Goal: Task Accomplishment & Management: Manage account settings

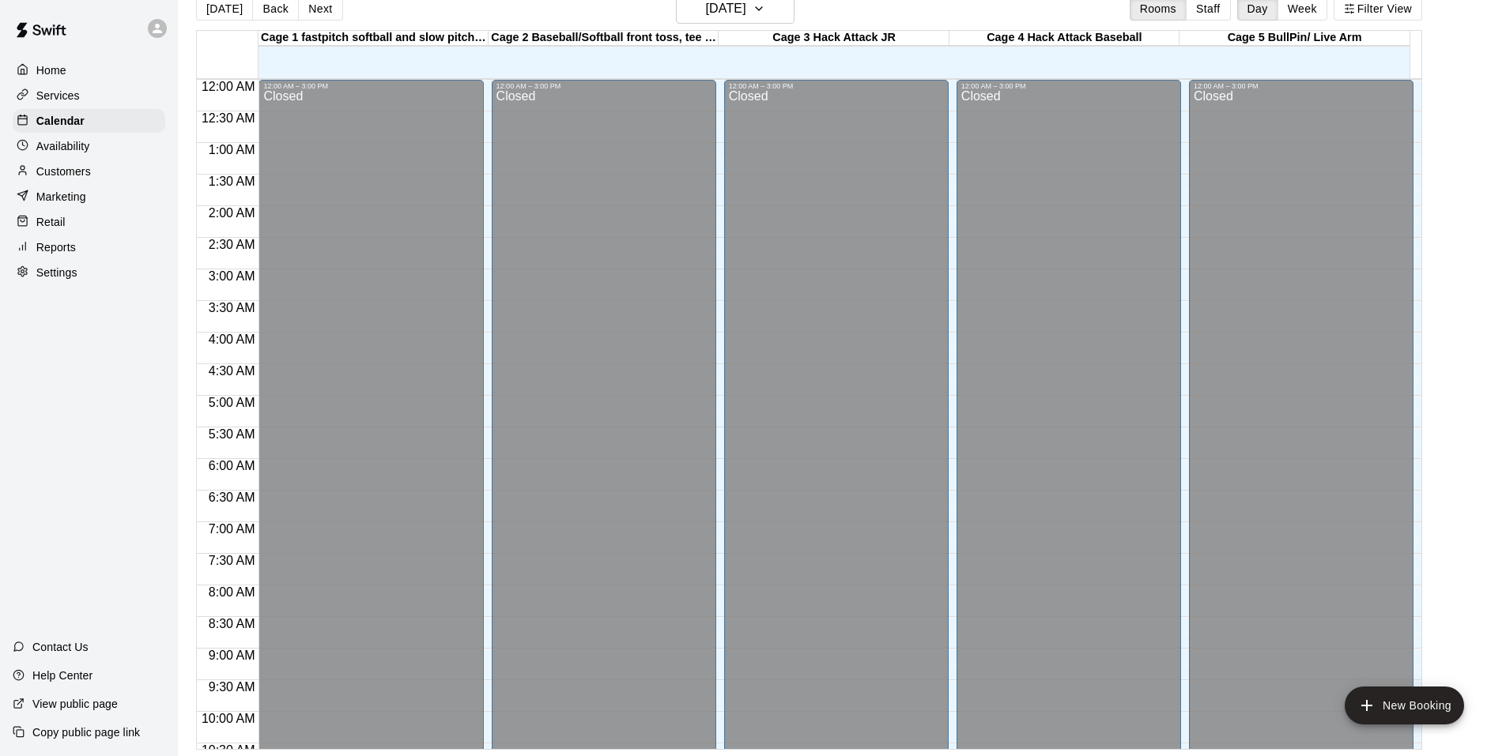
scroll to position [801, 0]
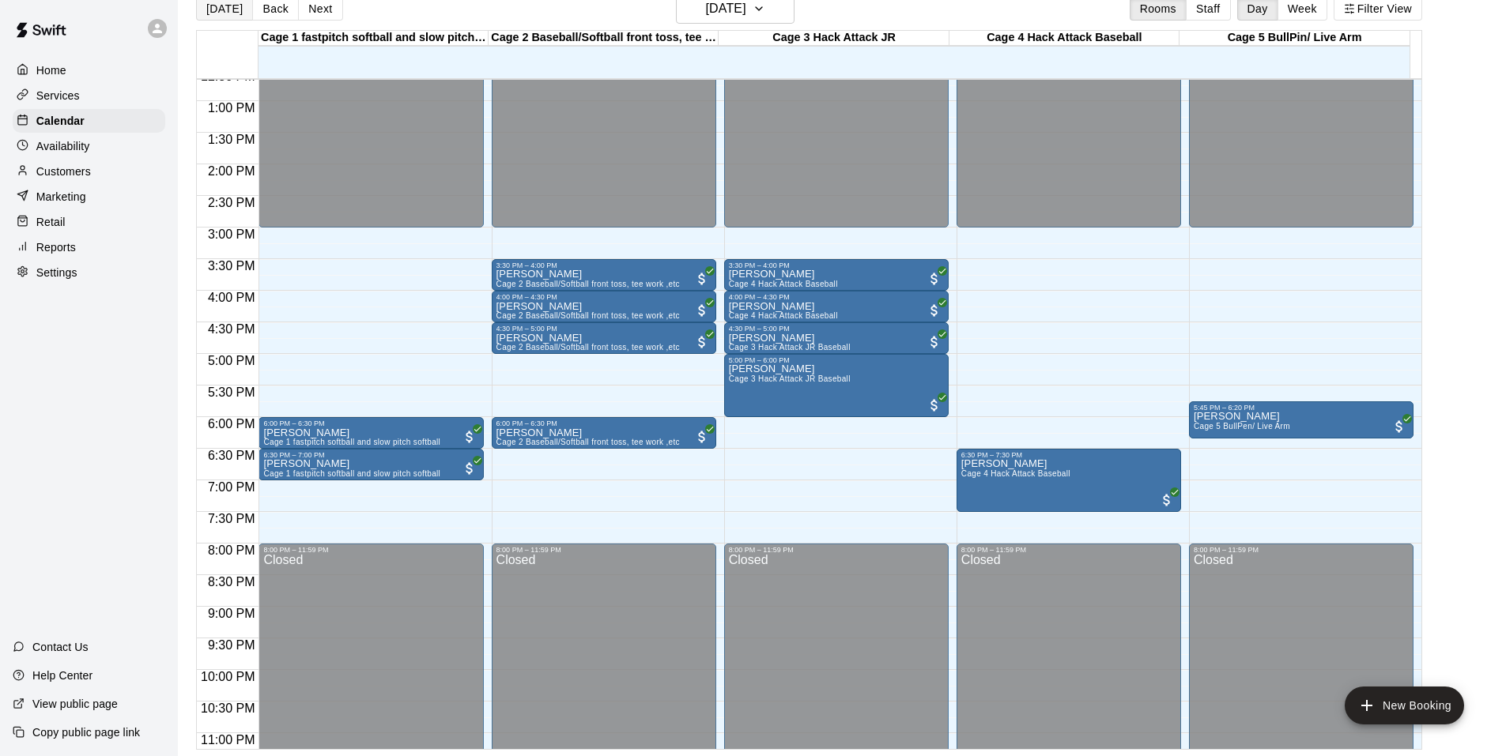
click at [221, 16] on button "[DATE]" at bounding box center [224, 9] width 57 height 24
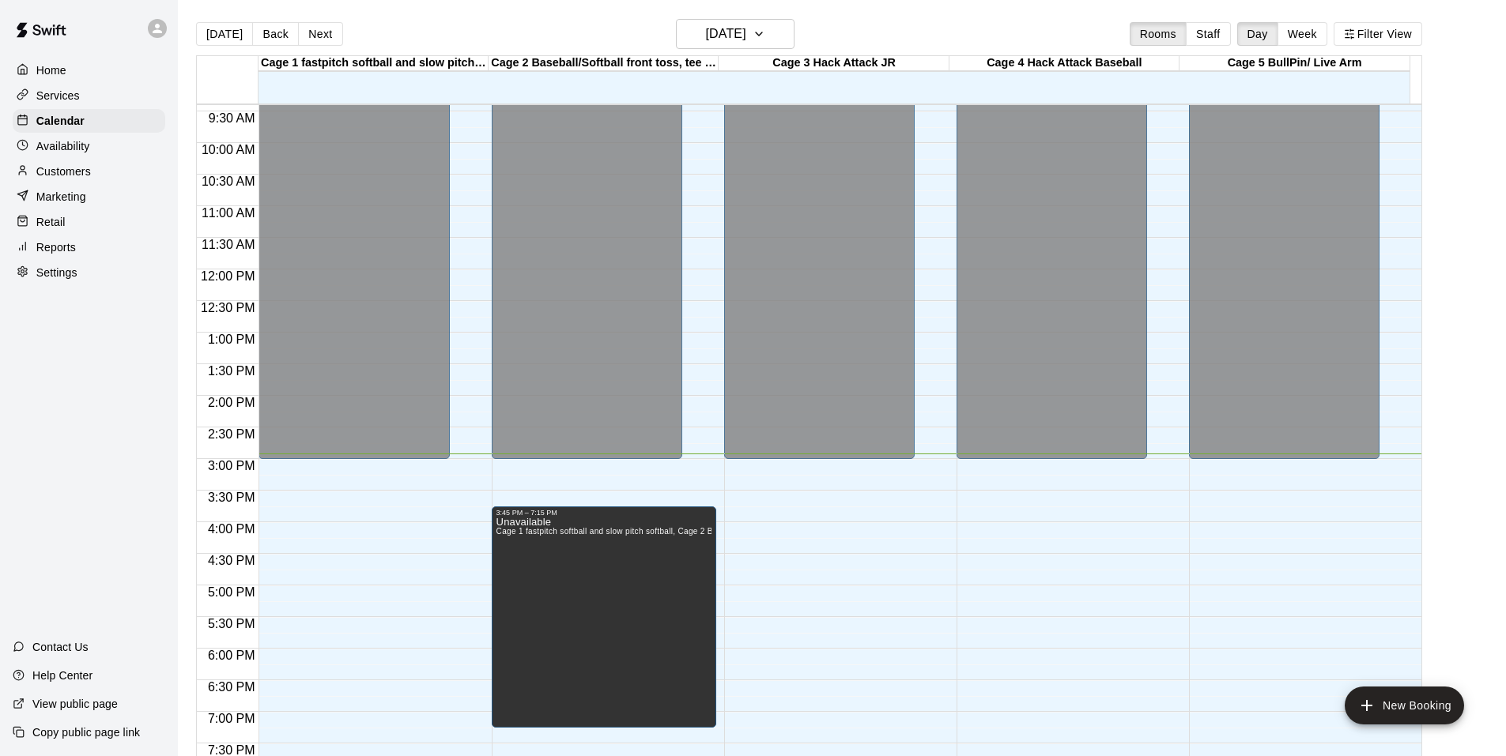
scroll to position [849, 0]
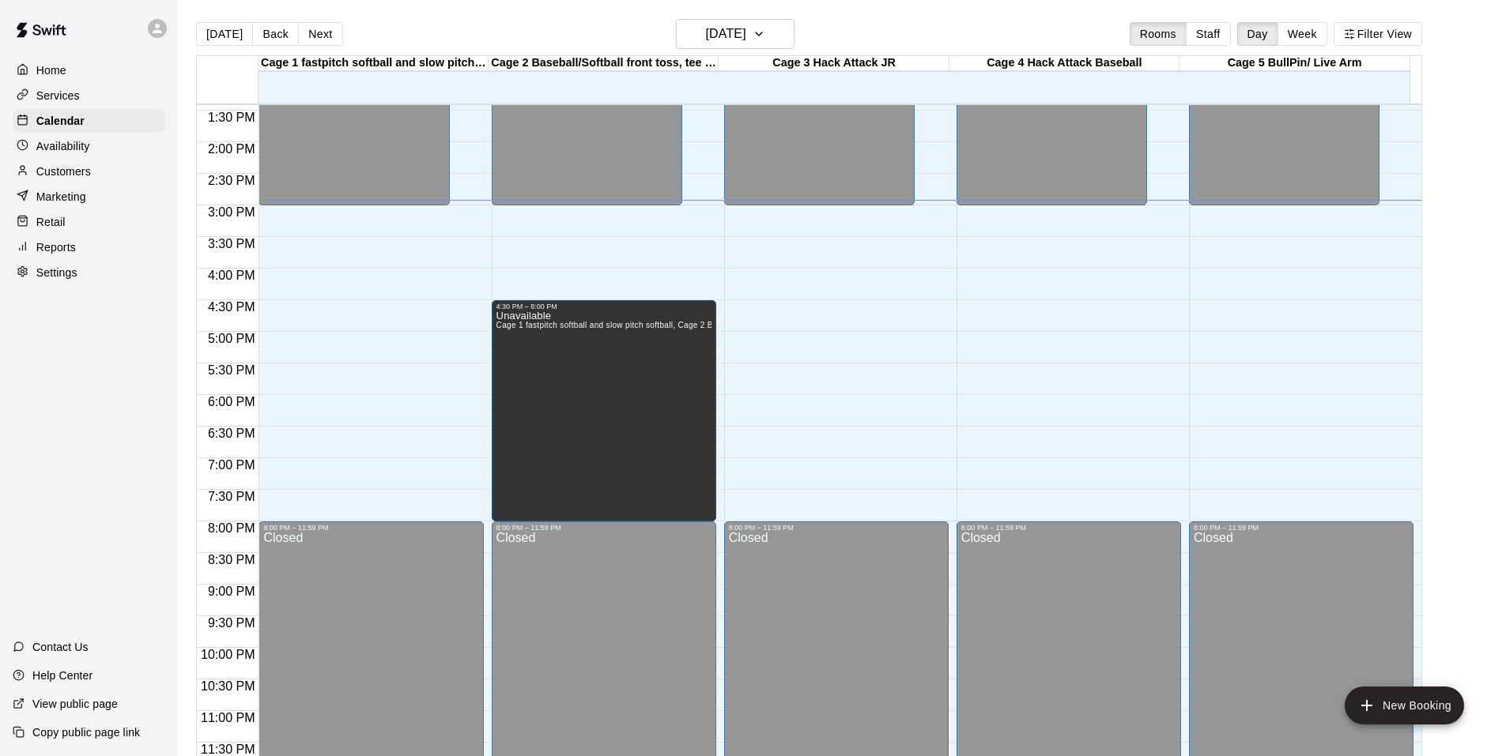
drag, startPoint x: 689, startPoint y: 295, endPoint x: 658, endPoint y: 345, distance: 59.2
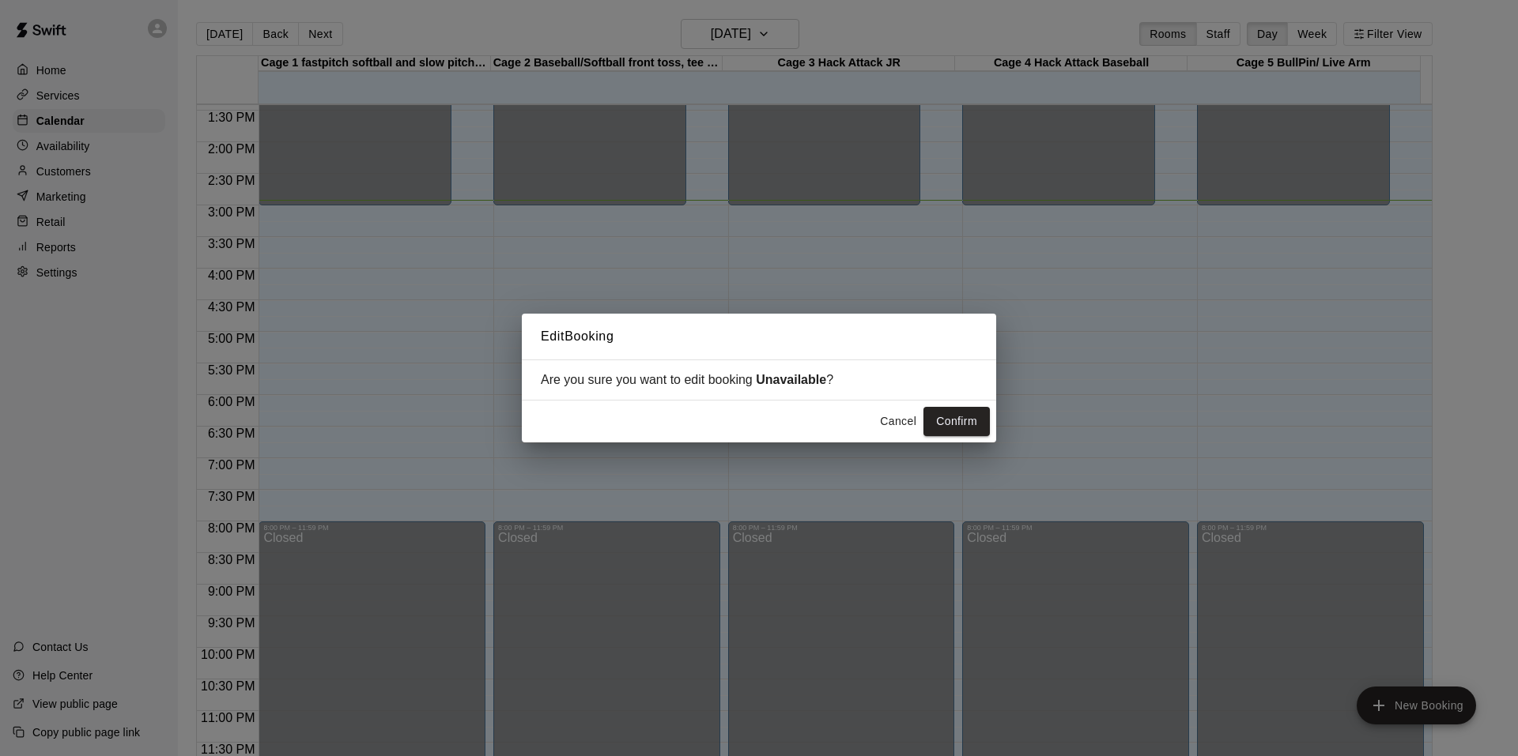
click at [956, 432] on button "Confirm" at bounding box center [956, 421] width 66 height 29
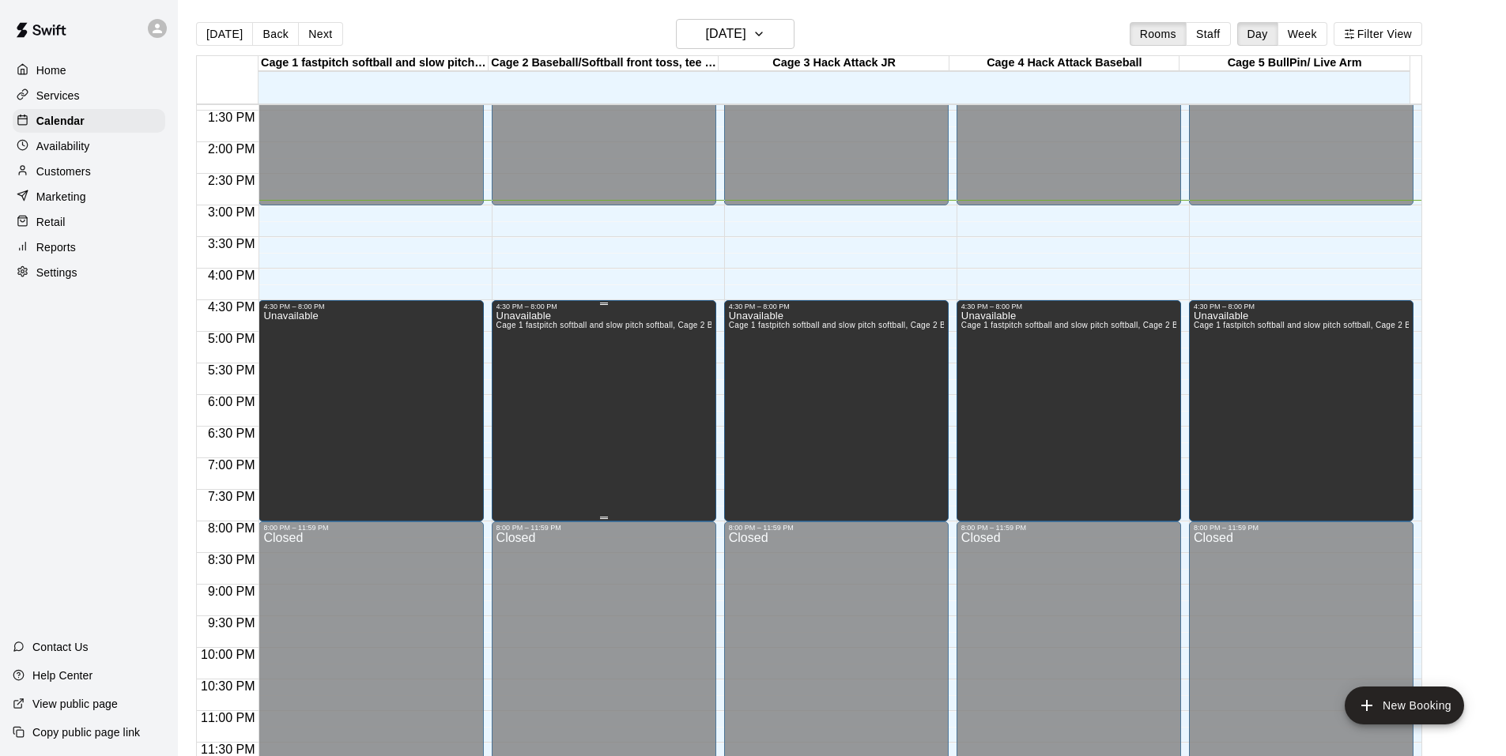
click at [643, 337] on div "Unavailable Cage 1 fastpitch softball and slow pitch softball, Cage 2 Baseball/…" at bounding box center [603, 689] width 215 height 756
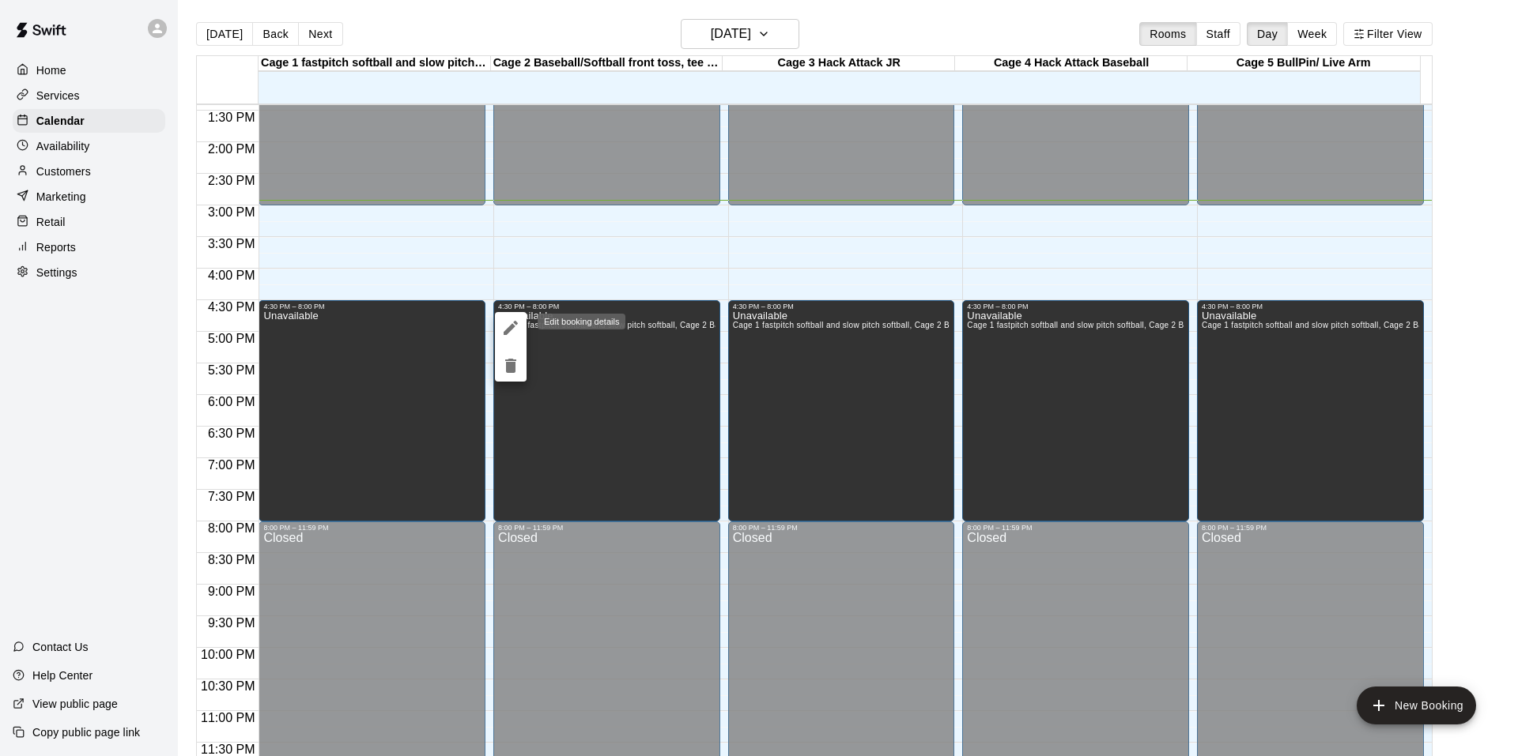
click at [511, 331] on icon "edit" at bounding box center [510, 328] width 19 height 19
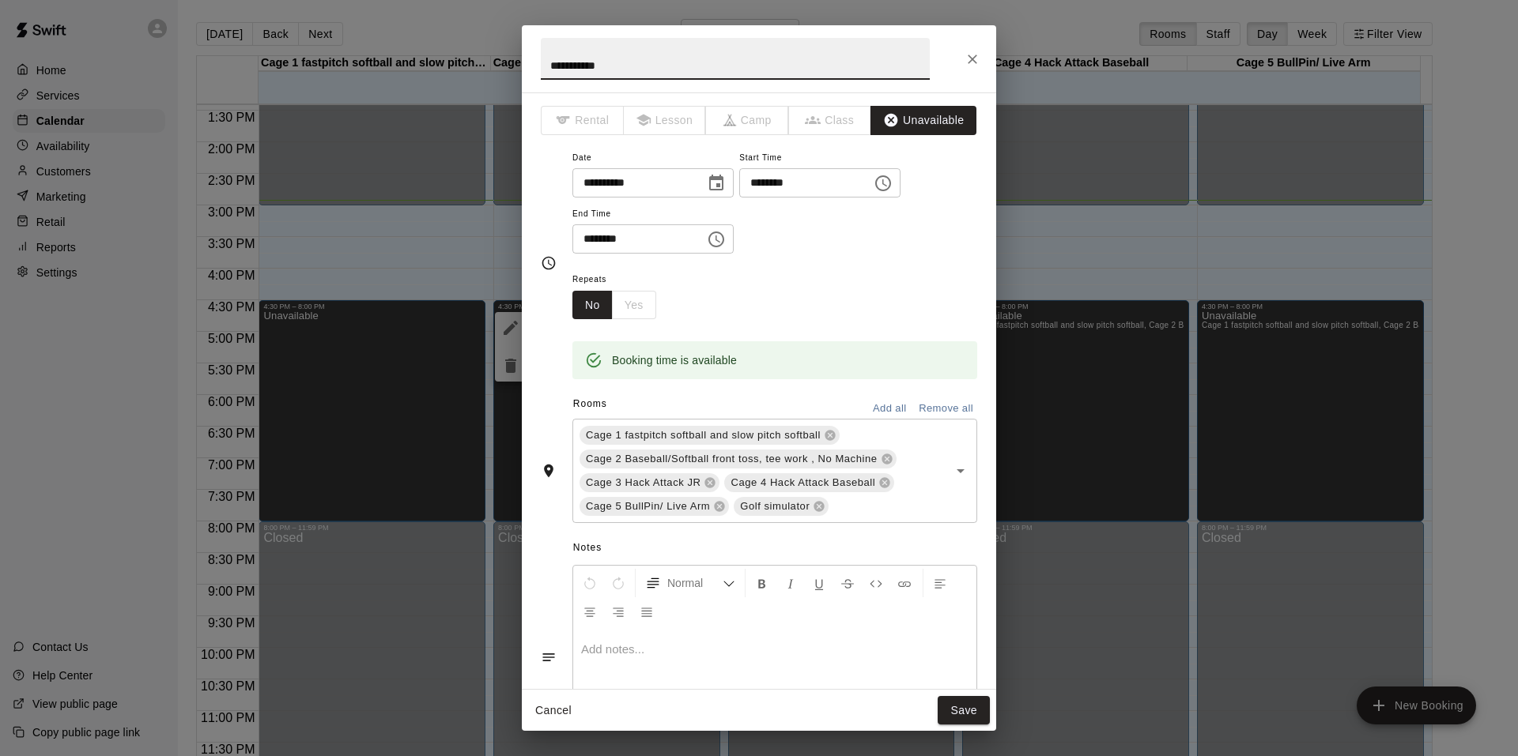
click at [760, 174] on input "********" at bounding box center [800, 182] width 122 height 29
type input "********"
click at [967, 707] on button "Save" at bounding box center [963, 710] width 52 height 29
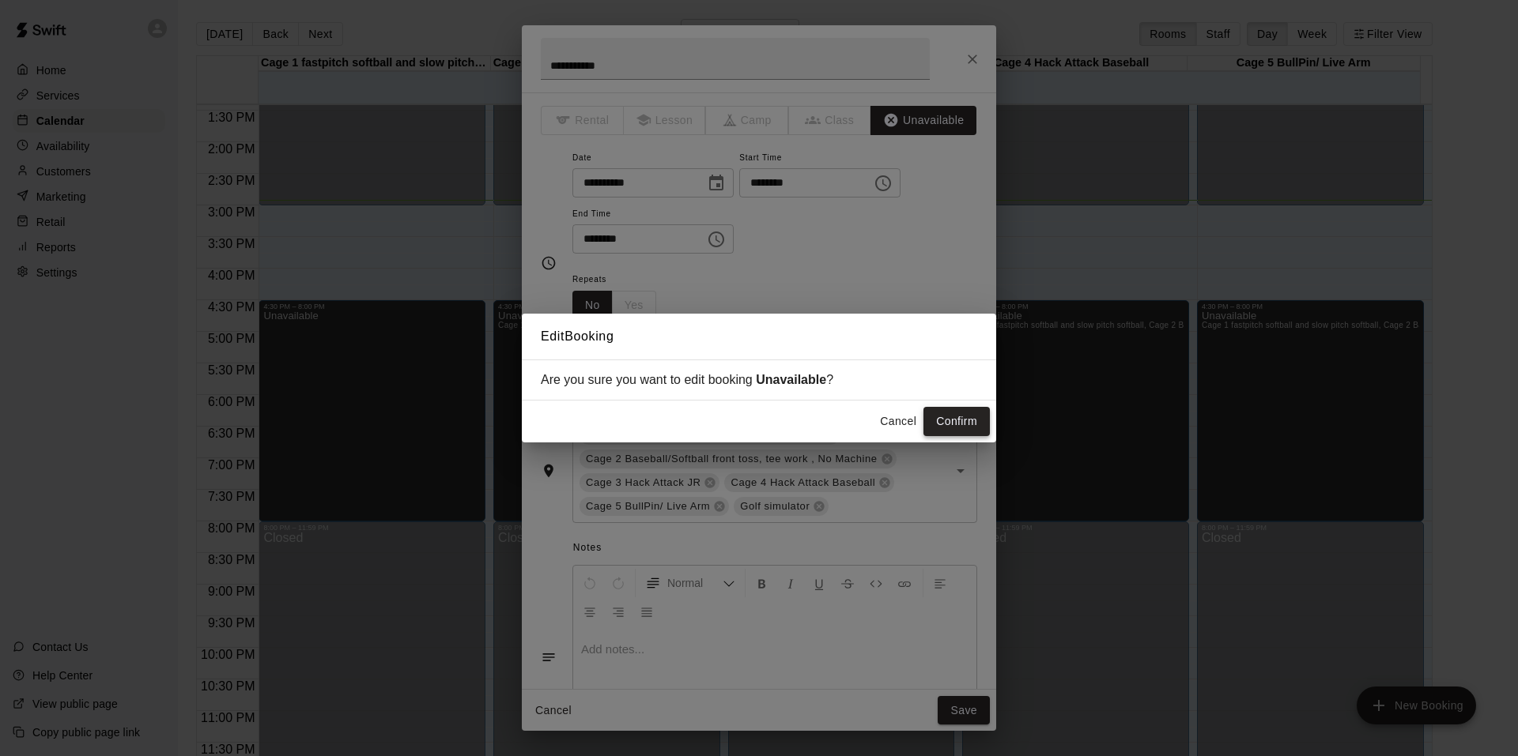
click at [961, 431] on button "Confirm" at bounding box center [956, 421] width 66 height 29
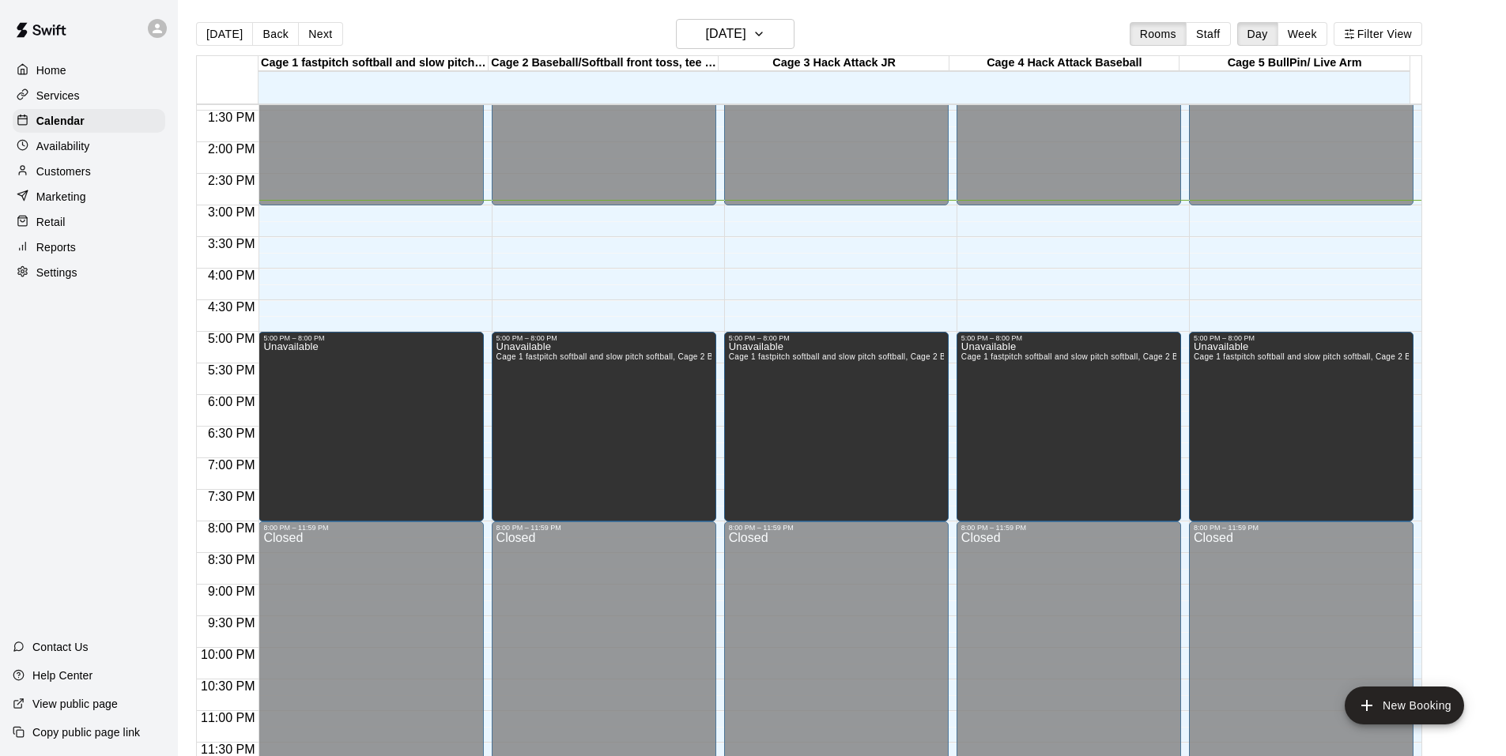
click at [13, 459] on div "Home Services Calendar Availability Customers Marketing Retail Reports Settings…" at bounding box center [89, 378] width 178 height 756
